Goal: Task Accomplishment & Management: Manage account settings

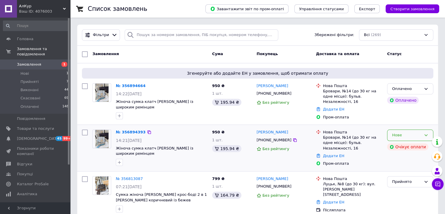
click at [425, 138] on div "Нове" at bounding box center [410, 134] width 46 height 11
click at [406, 167] on li "Скасовано" at bounding box center [410, 168] width 46 height 11
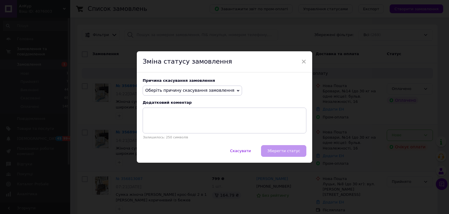
click at [218, 93] on span "Оберіть причину скасування замовлення" at bounding box center [192, 90] width 99 height 10
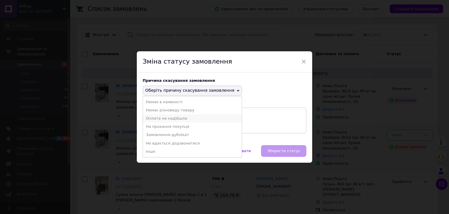
click at [188, 119] on li "Оплата не надійшла" at bounding box center [192, 118] width 99 height 8
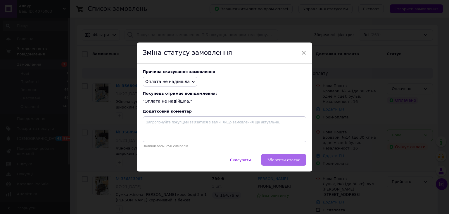
click at [284, 157] on button "Зберегти статус" at bounding box center [283, 160] width 45 height 12
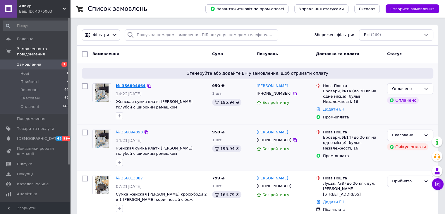
click at [133, 84] on link "№ 356894664" at bounding box center [131, 85] width 30 height 4
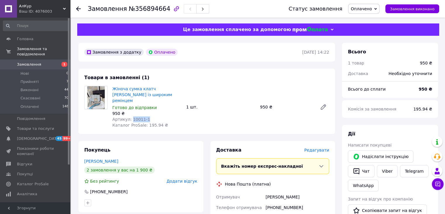
drag, startPoint x: 147, startPoint y: 111, endPoint x: 130, endPoint y: 116, distance: 17.7
click at [130, 116] on div "Артикул: 10011-1" at bounding box center [146, 119] width 69 height 6
copy span "10011-1"
click at [78, 6] on div at bounding box center [78, 9] width 5 height 6
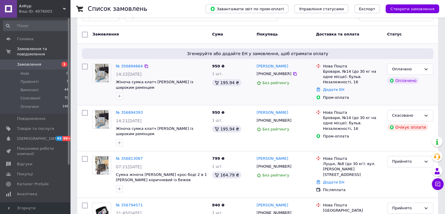
scroll to position [29, 0]
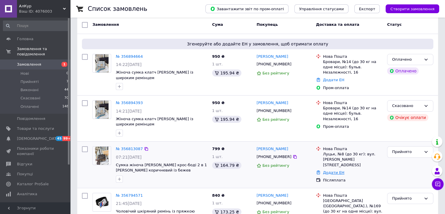
click at [334, 170] on link "Додати ЕН" at bounding box center [333, 172] width 21 height 4
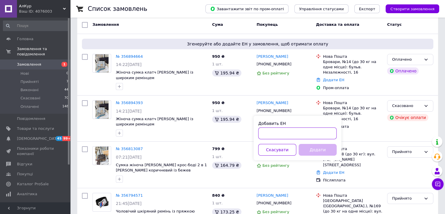
click at [310, 136] on input "Добавить ЕН" at bounding box center [297, 133] width 78 height 12
paste input "20451225092731"
type input "20451225092731"
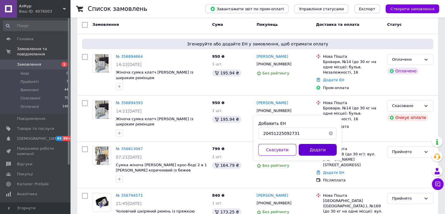
click at [314, 149] on button "Додати" at bounding box center [318, 150] width 38 height 12
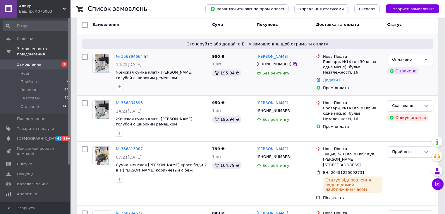
drag, startPoint x: 286, startPoint y: 55, endPoint x: 273, endPoint y: 58, distance: 13.1
click at [273, 58] on div "[PERSON_NAME]" at bounding box center [284, 56] width 56 height 7
copy link "[PERSON_NAME]"
drag, startPoint x: 156, startPoint y: 79, endPoint x: 115, endPoint y: 74, distance: 41.3
click at [115, 74] on div "№ 356894664 14:22[DATE] Женская сумка клатч [PERSON_NAME] голубой с широким рем…" at bounding box center [162, 71] width 96 height 41
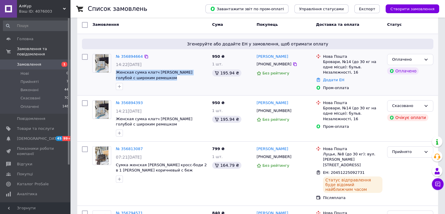
copy span "Женская сумка клатч [PERSON_NAME] голубой с широким ремешком"
click at [437, 182] on icon at bounding box center [438, 184] width 6 height 6
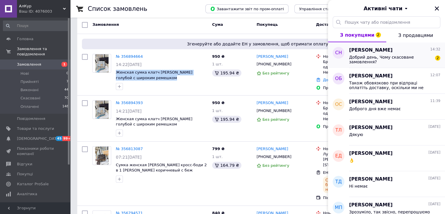
click at [400, 54] on div "Добрий день, Чому скасоване замовлення? 2" at bounding box center [394, 59] width 91 height 11
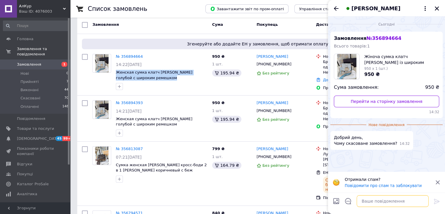
click at [388, 196] on textarea at bounding box center [393, 201] width 72 height 12
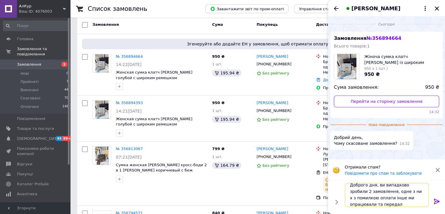
scroll to position [0, 0]
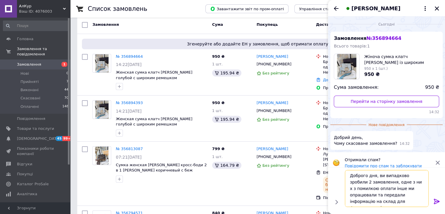
click at [354, 187] on textarea "Доброго дня, ви випадково зробили 2 замовлення, одне з ни х з помилкою оплати і…" at bounding box center [387, 188] width 84 height 37
click at [394, 181] on textarea "Доброго дня, ви випадково зробили 2 замовлення, одне з ни х з помилкою оплати і…" at bounding box center [387, 188] width 84 height 37
type textarea "Доброго дня, ви випадково зробили 2 замовлення, одне з них з помилкою оплати ін…"
click at [434, 202] on icon at bounding box center [437, 200] width 6 height 5
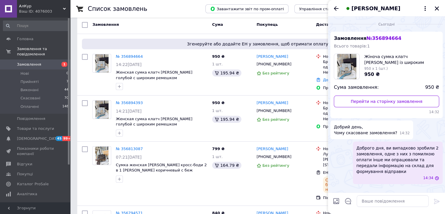
scroll to position [0, 0]
click at [437, 9] on icon "Закрити" at bounding box center [437, 8] width 4 height 4
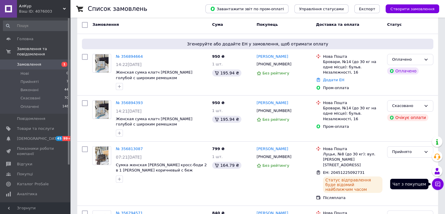
click at [438, 182] on icon at bounding box center [438, 184] width 6 height 6
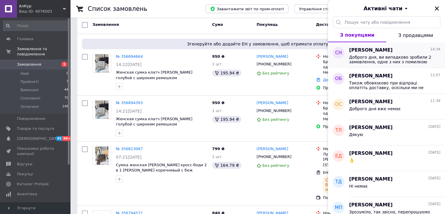
click at [398, 52] on div "[PERSON_NAME] 14:34" at bounding box center [394, 50] width 91 height 7
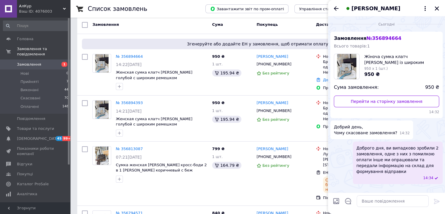
click at [339, 202] on div at bounding box center [336, 202] width 12 height 14
click at [334, 201] on input "Завантажити файли" at bounding box center [336, 200] width 7 height 7
type input "C:\fakepath\Знімок екрана [DATE] 143427.png"
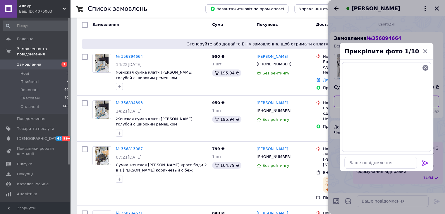
click at [423, 164] on icon at bounding box center [425, 162] width 7 height 7
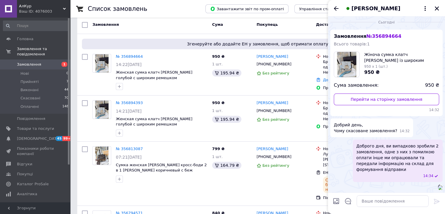
scroll to position [18, 0]
click at [438, 9] on icon "Закрити" at bounding box center [436, 8] width 5 height 5
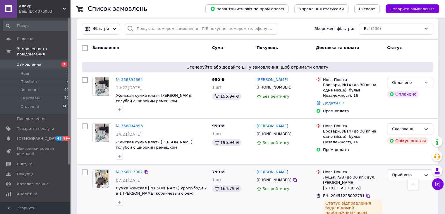
scroll to position [0, 0]
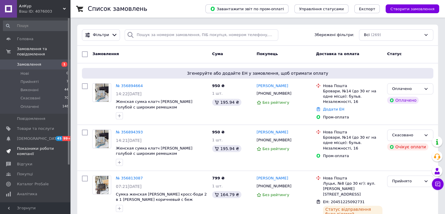
click at [52, 146] on span "Показники роботи компанії" at bounding box center [35, 151] width 37 height 11
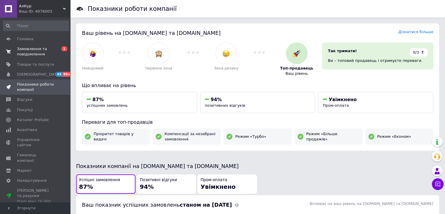
click at [53, 47] on span "Замовлення та повідомлення" at bounding box center [35, 51] width 37 height 11
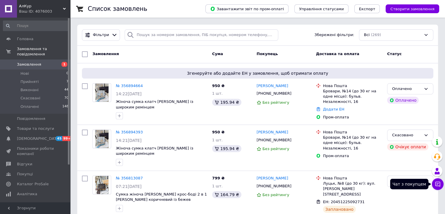
click at [440, 181] on icon at bounding box center [438, 184] width 6 height 6
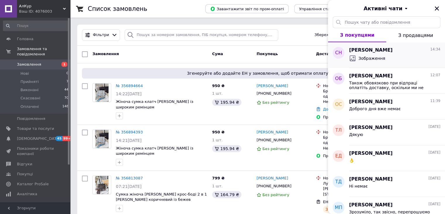
click at [417, 51] on div "[PERSON_NAME] 14:34" at bounding box center [394, 50] width 91 height 7
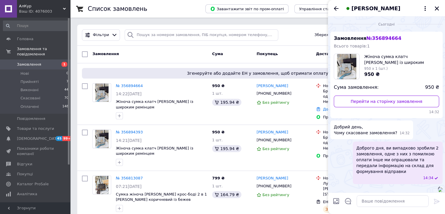
scroll to position [18, 0]
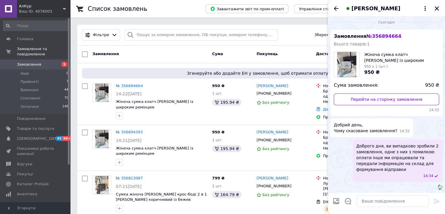
click at [439, 9] on button "Закрити" at bounding box center [436, 8] width 7 height 7
